Goal: Information Seeking & Learning: Understand process/instructions

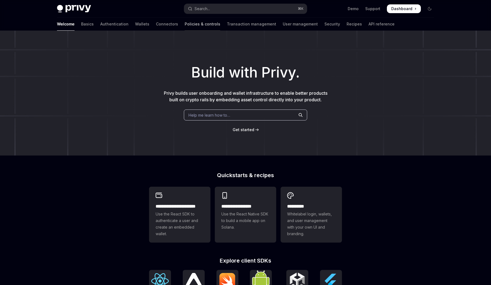
click at [185, 22] on link "Policies & controls" at bounding box center [203, 24] width 36 height 13
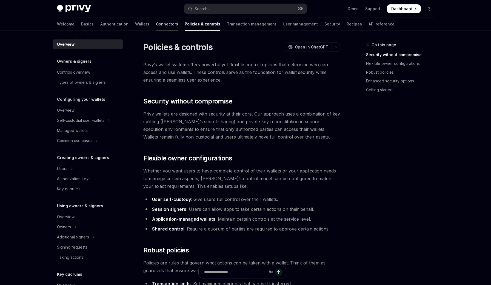
click at [156, 22] on link "Connectors" at bounding box center [167, 24] width 22 height 13
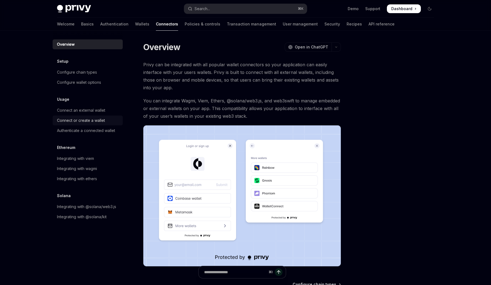
click at [80, 118] on div "Connect or create a wallet" at bounding box center [81, 120] width 48 height 7
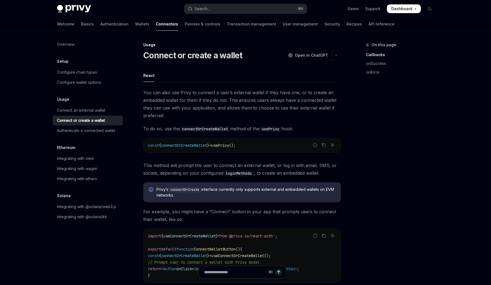
click at [190, 100] on span "You can also use Privy to connect a user’s external wallet if they have one, or…" at bounding box center [242, 104] width 198 height 31
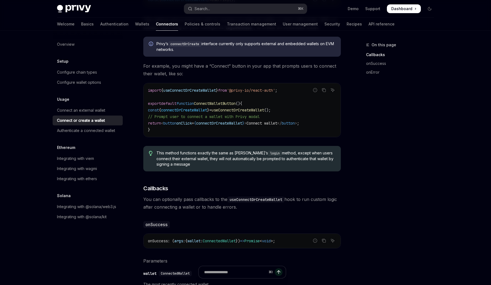
scroll to position [146, 0]
click at [112, 131] on div "Authenticate a connected wallet" at bounding box center [86, 131] width 58 height 7
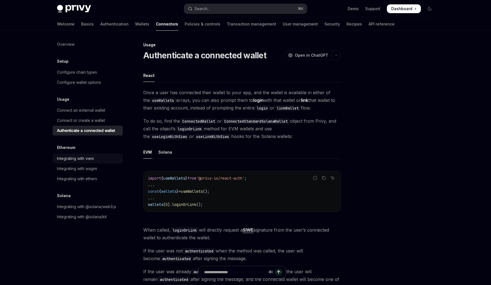
click at [86, 158] on div "Integrating with viem" at bounding box center [75, 158] width 37 height 7
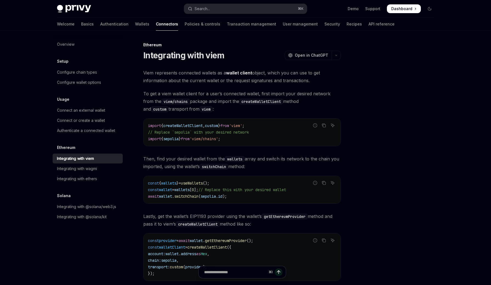
click at [182, 158] on span "Then, find your desired wallet from the wallets array and switch its network to…" at bounding box center [242, 162] width 198 height 15
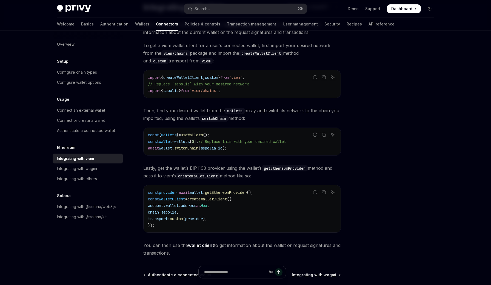
scroll to position [48, 0]
click at [182, 158] on div "Viem represents connected wallets as a wallet client object, which you can use …" at bounding box center [242, 139] width 198 height 236
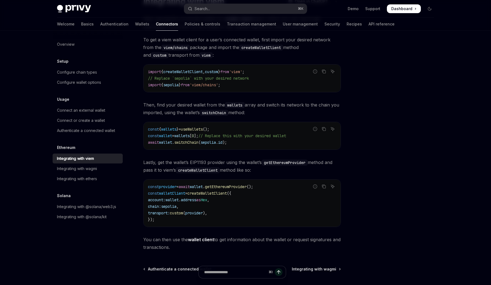
click at [182, 154] on div "Viem represents connected wallets as a wallet client object, which you can use …" at bounding box center [242, 133] width 198 height 236
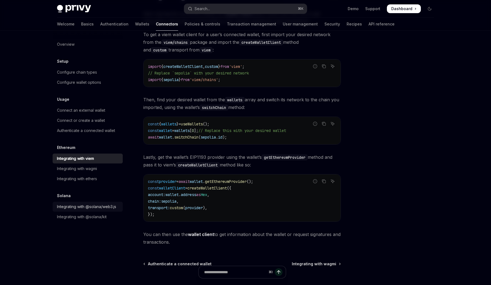
click at [90, 207] on div "Integrating with @solana/web3.js" at bounding box center [86, 207] width 59 height 7
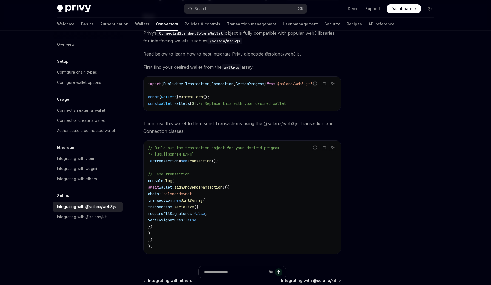
scroll to position [62, 0]
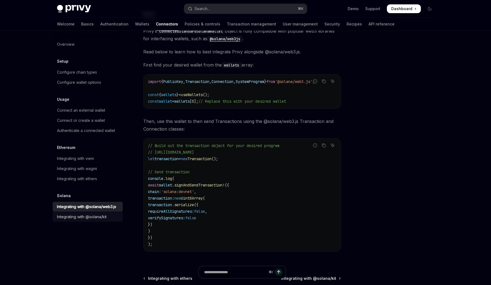
click at [107, 221] on link "Integrating with @solana/kit" at bounding box center [88, 217] width 70 height 10
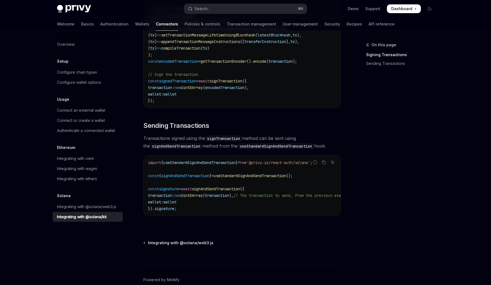
scroll to position [394, 0]
click at [215, 209] on code "import { useStandardSignAndSendTransaction } from '@privy-io/react-auth/solana'…" at bounding box center [255, 185] width 215 height 53
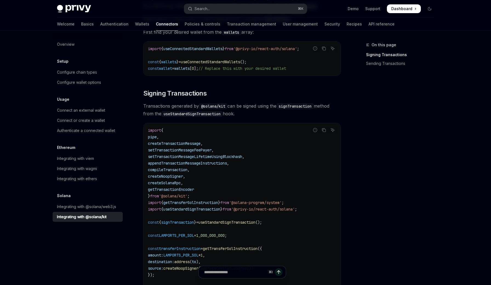
scroll to position [0, 0]
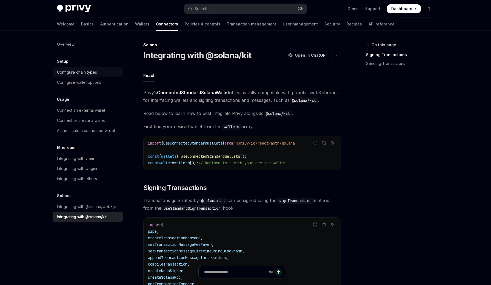
click at [71, 71] on div "Configure chain types" at bounding box center [77, 72] width 40 height 7
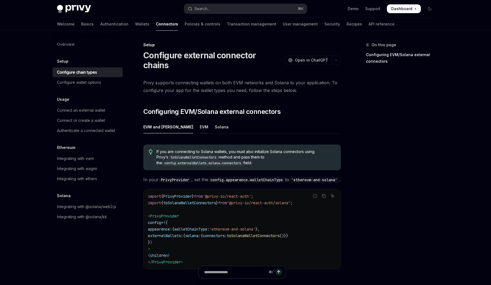
click at [200, 121] on div "EVM" at bounding box center [204, 127] width 9 height 13
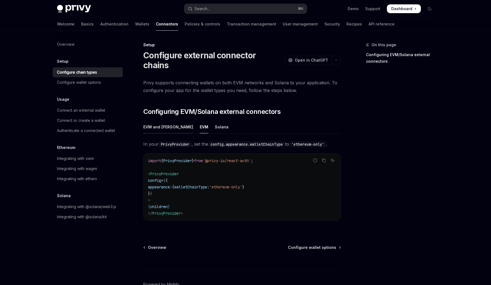
click at [169, 121] on div "EVM and [PERSON_NAME]" at bounding box center [168, 127] width 50 height 13
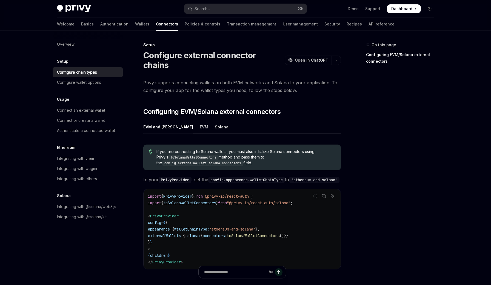
click at [196, 155] on code "toSolanaWalletConnectors" at bounding box center [193, 157] width 50 height 5
click at [215, 121] on div "Solana" at bounding box center [222, 127] width 14 height 13
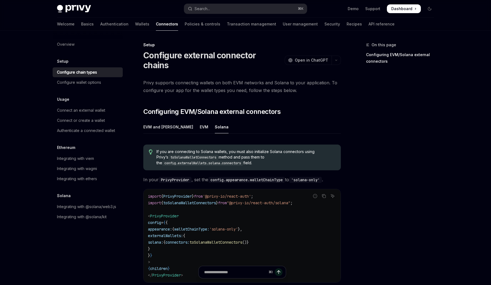
click at [423, 154] on div "On this page Configuring EVM/Solana external connectors" at bounding box center [396, 164] width 83 height 244
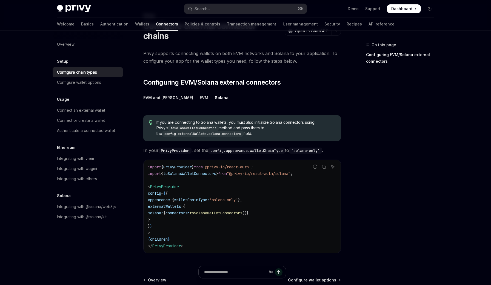
scroll to position [32, 0]
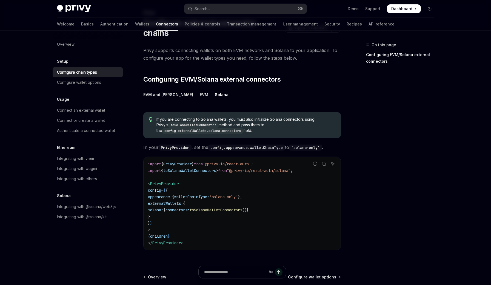
click at [288, 202] on code "import { PrivyProvider } from '@privy-io/react-auth' ; import { toSolanaWalletC…" at bounding box center [242, 204] width 188 height 86
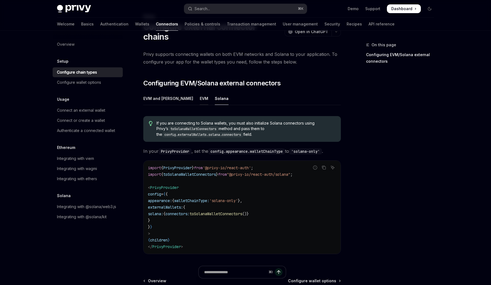
click at [200, 92] on div "EVM" at bounding box center [204, 98] width 9 height 13
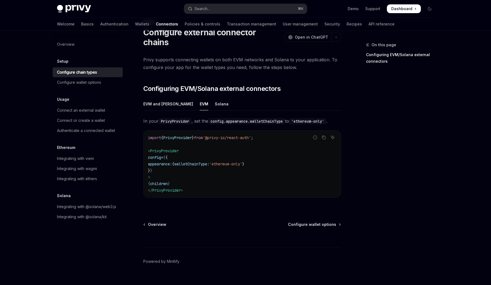
click at [209, 169] on code "import { PrivyProvider } from '@privy-io/react-auth' ; < PrivyProvider config =…" at bounding box center [242, 164] width 188 height 59
click at [165, 98] on div "EVM and [PERSON_NAME]" at bounding box center [168, 104] width 50 height 13
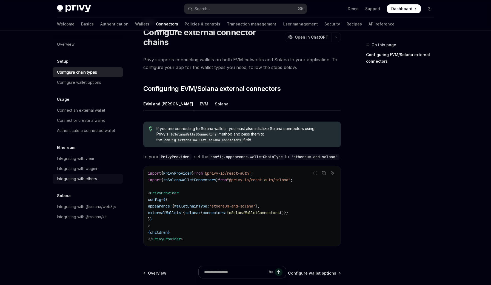
click at [90, 182] on link "Integrating with ethers" at bounding box center [88, 179] width 70 height 10
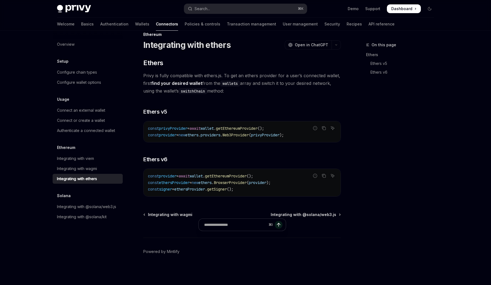
scroll to position [10, 0]
click at [77, 160] on div "Integrating with viem" at bounding box center [75, 158] width 37 height 7
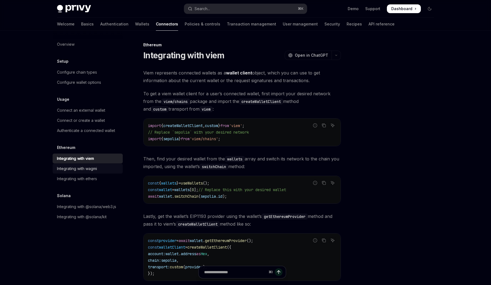
click at [87, 169] on div "Integrating with wagmi" at bounding box center [77, 169] width 40 height 7
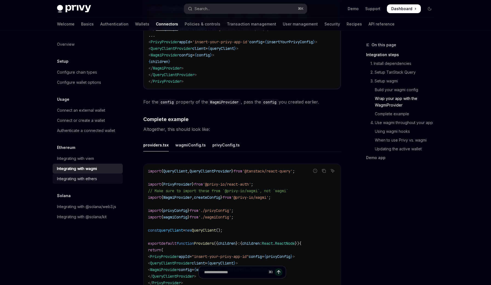
click at [101, 180] on div "Integrating with ethers" at bounding box center [88, 179] width 63 height 7
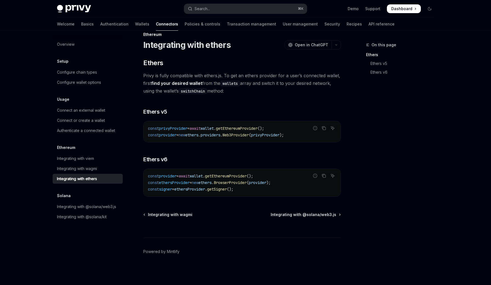
click at [171, 150] on div "​ Ethers Privy is fully compatible with ethers.js. To get an ethers provider fo…" at bounding box center [242, 128] width 198 height 138
click at [93, 160] on div "Integrating with viem" at bounding box center [75, 158] width 37 height 7
type textarea "*"
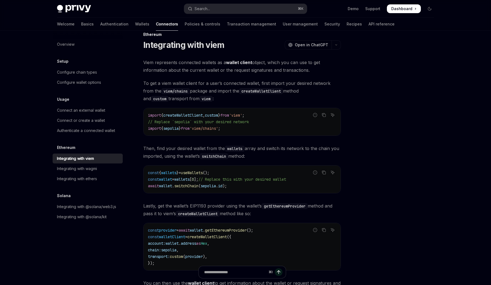
click at [199, 178] on span "];" at bounding box center [196, 179] width 4 height 5
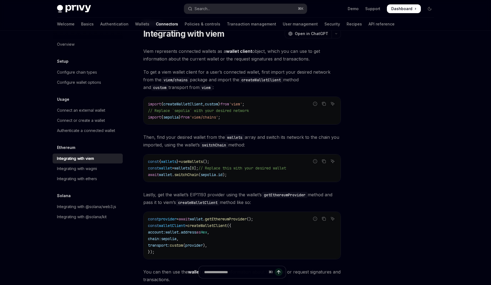
scroll to position [10, 0]
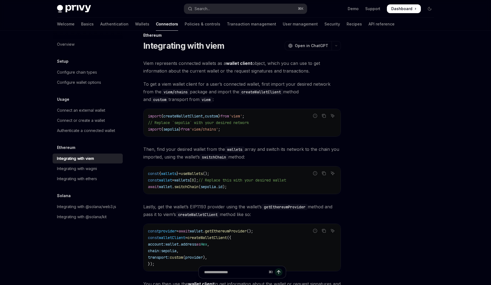
click at [202, 208] on span "Lastly, get the wallet’s EIP1193 provider using the wallet’s getEthereumProvide…" at bounding box center [242, 210] width 198 height 15
click at [323, 118] on icon "Copy the contents from the code block" at bounding box center [324, 116] width 3 height 3
